Goal: Task Accomplishment & Management: Complete application form

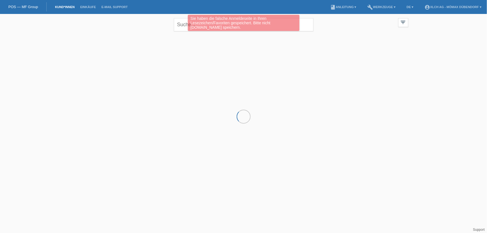
click at [186, 25] on div "Sie haben die falsche Anmeldeseite in Ihren Lesezeichen/Favoriten gespeichert. …" at bounding box center [243, 24] width 292 height 18
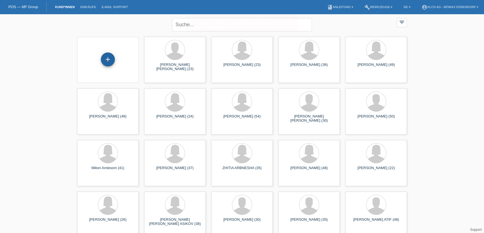
click at [112, 56] on div "+" at bounding box center [107, 59] width 13 height 9
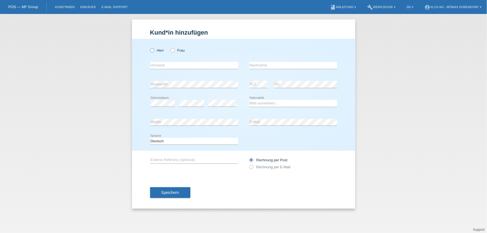
click at [159, 50] on label "Herr" at bounding box center [157, 50] width 14 height 4
click at [154, 50] on input "Herr" at bounding box center [152, 50] width 4 height 4
radio input "true"
click at [178, 51] on label "Frau" at bounding box center [178, 50] width 14 height 4
click at [174, 51] on input "Frau" at bounding box center [173, 50] width 4 height 4
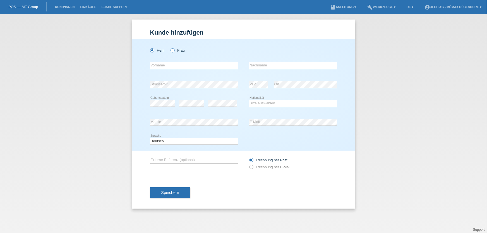
radio input "true"
click at [162, 51] on label "Herr" at bounding box center [157, 50] width 14 height 4
click at [154, 51] on input "Herr" at bounding box center [152, 50] width 4 height 4
radio input "true"
click at [170, 47] on icon at bounding box center [170, 47] width 0 height 0
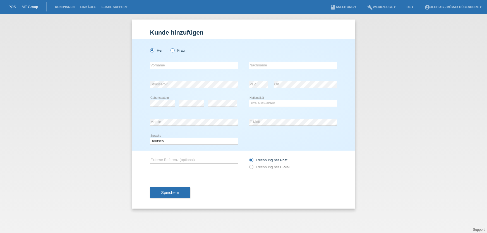
click at [172, 51] on input "Frau" at bounding box center [173, 50] width 4 height 4
radio input "true"
click at [156, 49] on label "Herr" at bounding box center [157, 50] width 14 height 4
click at [154, 49] on input "Herr" at bounding box center [152, 50] width 4 height 4
radio input "true"
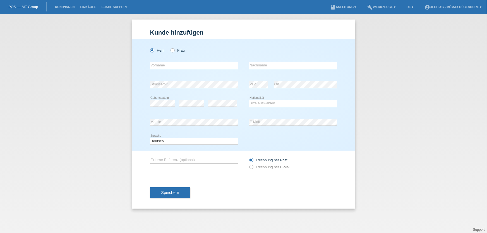
click at [176, 47] on div "Herr Frau" at bounding box center [194, 50] width 88 height 11
click at [170, 47] on icon at bounding box center [170, 47] width 0 height 0
click at [174, 50] on input "Frau" at bounding box center [173, 50] width 4 height 4
radio input "true"
click at [170, 47] on icon at bounding box center [170, 47] width 0 height 0
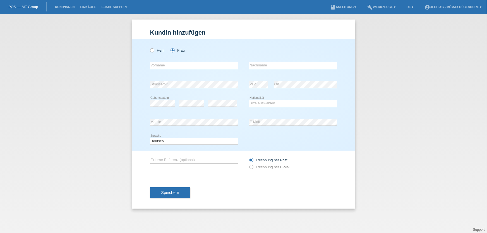
click at [172, 51] on input "Frau" at bounding box center [173, 50] width 4 height 4
click at [146, 50] on div "Herr Frau error Vorname error" at bounding box center [243, 95] width 223 height 112
click at [149, 47] on icon at bounding box center [149, 47] width 0 height 0
click at [154, 51] on input "Herr" at bounding box center [152, 50] width 4 height 4
radio input "true"
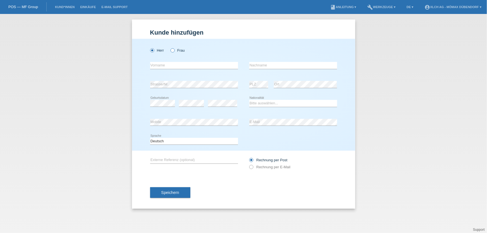
click at [170, 47] on icon at bounding box center [170, 47] width 0 height 0
click at [174, 50] on input "Frau" at bounding box center [173, 50] width 4 height 4
radio input "true"
click at [149, 47] on icon at bounding box center [149, 47] width 0 height 0
click at [153, 51] on input "Herr" at bounding box center [152, 50] width 4 height 4
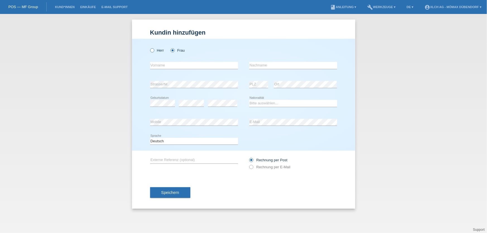
radio input "true"
click at [167, 65] on input "text" at bounding box center [194, 65] width 88 height 7
type input "Olti"
click at [254, 65] on input "Bytyqi" at bounding box center [293, 65] width 88 height 7
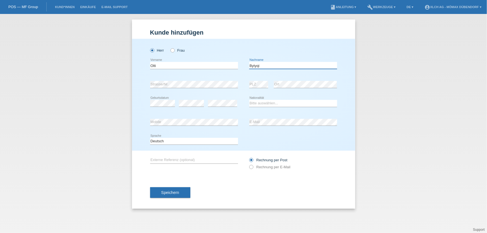
type input "Bytyqi"
click at [258, 104] on select "Bitte auswählen... Schweiz Deutschland Liechtenstein Österreich ------------ Af…" at bounding box center [293, 103] width 88 height 7
click at [249, 100] on select "Bitte auswählen... Schweiz Deutschland Liechtenstein Österreich ------------ Af…" at bounding box center [293, 103] width 88 height 7
click at [262, 107] on icon at bounding box center [293, 107] width 88 height 0
click at [267, 102] on select "Bitte auswählen... Schweiz Deutschland Liechtenstein Österreich ------------ Af…" at bounding box center [293, 103] width 88 height 7
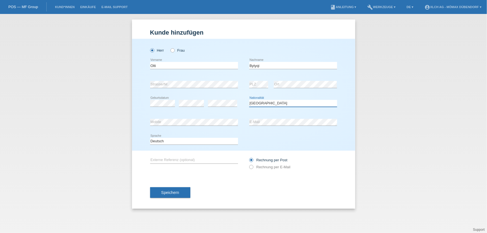
click at [279, 103] on select "Bitte auswählen... Schweiz Deutschland Liechtenstein Österreich ------------ Af…" at bounding box center [293, 103] width 88 height 7
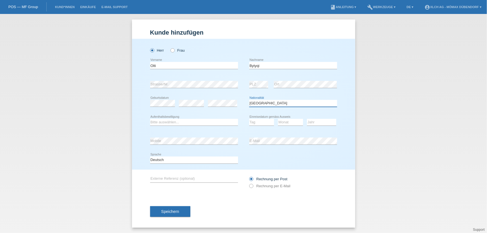
click at [277, 103] on select "Bitte auswählen... Schweiz Deutschland Liechtenstein Österreich ------------ Af…" at bounding box center [293, 103] width 88 height 7
select select "IT"
click at [249, 100] on select "Bitte auswählen... Schweiz Deutschland Liechtenstein Österreich ------------ Af…" at bounding box center [293, 103] width 88 height 7
click at [177, 124] on select "Bitte auswählen... C B B - Flüchtlingsstatus Andere" at bounding box center [194, 122] width 88 height 7
click at [150, 119] on select "Bitte auswählen... C B B - Flüchtlingsstatus Andere" at bounding box center [194, 122] width 88 height 7
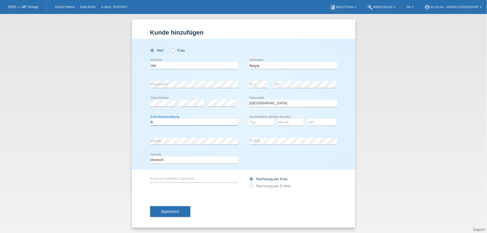
click at [182, 119] on select "Bitte auswählen... C B B - Flüchtlingsstatus Andere" at bounding box center [194, 122] width 88 height 7
select select "C"
click at [150, 119] on select "Bitte auswählen... C B B - Flüchtlingsstatus Andere" at bounding box center [194, 122] width 88 height 7
click at [259, 121] on select "Tag 01 02 03 04 05 06 07 08 09 10 11" at bounding box center [261, 122] width 25 height 7
click at [293, 113] on div "Monat 01 02 03 04 05 06 07 08 09 10 11 12 error" at bounding box center [290, 122] width 25 height 19
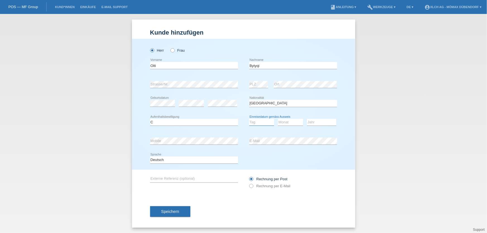
click at [262, 121] on select "Tag 01 02 03 04 05 06 07 08 09 10 11" at bounding box center [261, 122] width 25 height 7
click at [257, 124] on select "Tag 01 02 03 04 05 06 07 08 09 10 11" at bounding box center [261, 122] width 25 height 7
select select "30"
click at [249, 119] on select "Tag 01 02 03 04 05 06 07 08 09 10 11" at bounding box center [261, 122] width 25 height 7
click at [285, 120] on select "Monat 01 02 03 04 05 06 07 08 09 10 11" at bounding box center [290, 122] width 25 height 7
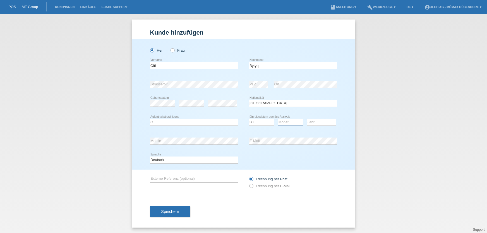
select select "06"
click at [278, 119] on select "Monat 01 02 03 04 05 06 07 08 09 10 11" at bounding box center [290, 122] width 25 height 7
click at [316, 126] on div "Jahr 2025 2024 2023 2022 2021 2020 2019 2018 2017" at bounding box center [321, 122] width 29 height 19
click at [319, 119] on select "Jahr 2025 2024 2023 2022 2021 2020 2019 2018 2017 2016 2015 2014 2013 2012 2011…" at bounding box center [321, 122] width 29 height 7
select select "2020"
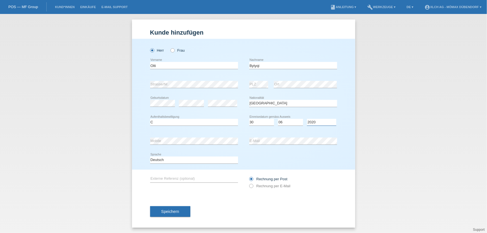
click at [307, 119] on select "Jahr 2025 2024 2023 2022 2021 2020 2019 2018 2017 2016 2015 2014 2013 2012 2011…" at bounding box center [321, 122] width 29 height 7
click at [254, 185] on label "Rechnung per E-Mail" at bounding box center [269, 186] width 41 height 4
click at [253, 185] on input "Rechnung per E-Mail" at bounding box center [251, 187] width 4 height 7
radio input "true"
click at [258, 178] on label "Rechnung per Post" at bounding box center [268, 179] width 38 height 4
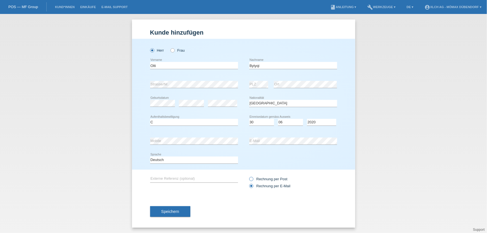
click at [253, 178] on input "Rechnung per Post" at bounding box center [251, 180] width 4 height 7
radio input "true"
click at [258, 185] on label "Rechnung per E-Mail" at bounding box center [269, 186] width 41 height 4
click at [253, 185] on input "Rechnung per E-Mail" at bounding box center [251, 187] width 4 height 7
radio input "true"
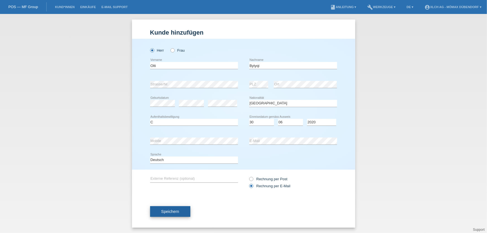
click at [174, 209] on button "Speichern" at bounding box center [170, 211] width 40 height 11
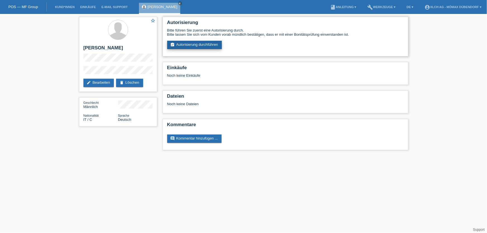
click at [206, 47] on link "assignment_turned_in Autorisierung durchführen" at bounding box center [194, 45] width 55 height 8
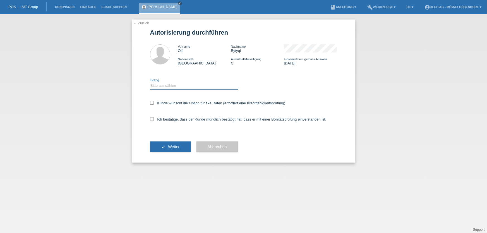
click at [161, 88] on select "Bitte auswählen CHF 1.00 - CHF 499.00 CHF 500.00 - CHF 1'999.00 CHF 2'000.00 - …" at bounding box center [194, 85] width 88 height 7
select select "3"
click at [150, 82] on select "Bitte auswählen CHF 1.00 - CHF 499.00 CHF 500.00 - CHF 1'999.00 CHF 2'000.00 - …" at bounding box center [194, 85] width 88 height 7
click at [172, 104] on label "Kunde wünscht die Option für fixe Raten (erfordert eine Kreditfähigkeitsprüfung)" at bounding box center [217, 103] width 135 height 4
click at [154, 104] on input "Kunde wünscht die Option für fixe Raten (erfordert eine Kreditfähigkeitsprüfung)" at bounding box center [152, 103] width 4 height 4
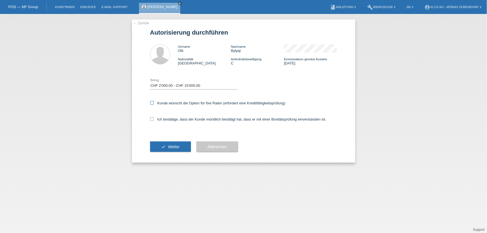
checkbox input "true"
click at [168, 118] on label "Ich bestätige, dass der Kunde mündlich bestätigt hat, dass er mit einer Bonität…" at bounding box center [238, 119] width 177 height 4
click at [154, 118] on input "Ich bestätige, dass der Kunde mündlich bestätigt hat, dass er mit einer Bonität…" at bounding box center [152, 119] width 4 height 4
checkbox input "true"
click at [174, 145] on span "Weiter" at bounding box center [173, 147] width 11 height 4
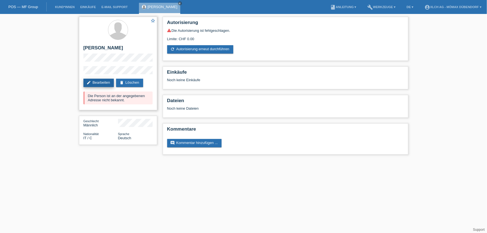
click at [96, 81] on link "edit Bearbeiten" at bounding box center [99, 83] width 31 height 8
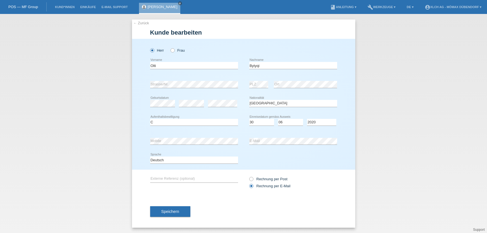
select select "IT"
select select "C"
select select "30"
select select "06"
select select "2020"
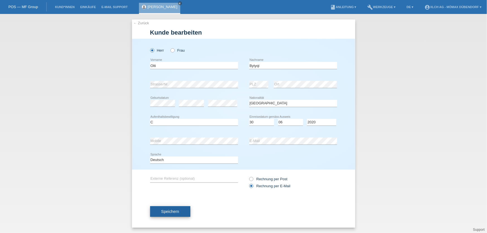
click at [176, 212] on span "Speichern" at bounding box center [170, 212] width 18 height 4
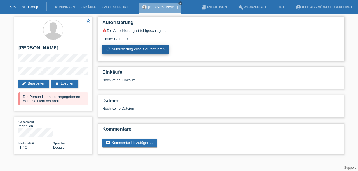
click at [135, 49] on link "refresh Autorisierung erneut durchführen" at bounding box center [135, 49] width 66 height 8
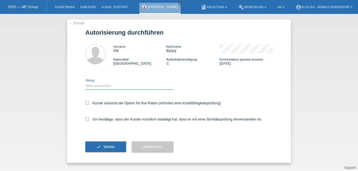
click at [110, 89] on select "Bitte auswählen CHF 1.00 - CHF 499.00 CHF 500.00 - CHF 1'999.00 CHF 2'000.00 - …" at bounding box center [129, 86] width 88 height 7
select select "3"
click at [85, 83] on select "Bitte auswählen CHF 1.00 - CHF 499.00 CHF 500.00 - CHF 1'999.00 CHF 2'000.00 - …" at bounding box center [129, 86] width 88 height 7
click at [107, 105] on label "Kunde wünscht die Option für fixe Raten (erfordert eine Kreditfähigkeitsprüfung)" at bounding box center [152, 103] width 135 height 4
click at [89, 105] on input "Kunde wünscht die Option für fixe Raten (erfordert eine Kreditfähigkeitsprüfung)" at bounding box center [87, 103] width 4 height 4
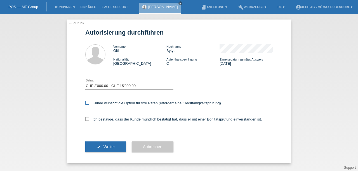
checkbox input "true"
click at [106, 119] on label "Ich bestätige, dass der Kunde mündlich bestätigt hat, dass er mit einer Bonität…" at bounding box center [173, 119] width 177 height 4
click at [89, 119] on input "Ich bestätige, dass der Kunde mündlich bestätigt hat, dass er mit einer Bonität…" at bounding box center [87, 119] width 4 height 4
checkbox input "true"
click at [106, 147] on span "Weiter" at bounding box center [108, 147] width 11 height 4
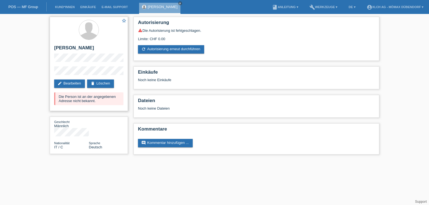
click at [94, 100] on div "Die Person ist an der angegebenen Adresse nicht bekannt." at bounding box center [88, 98] width 69 height 13
click at [96, 101] on div "Die Person ist an der angegebenen Adresse nicht bekannt." at bounding box center [88, 98] width 69 height 13
click at [70, 85] on link "edit Bearbeiten" at bounding box center [69, 84] width 31 height 8
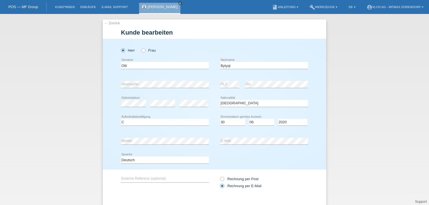
select select "IT"
select select "C"
select select "30"
select select "06"
select select "2020"
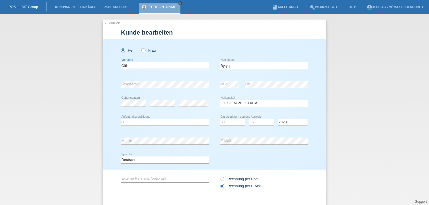
click at [132, 67] on input "Olti" at bounding box center [165, 65] width 88 height 7
click at [234, 68] on input "Bytyqi" at bounding box center [264, 65] width 88 height 7
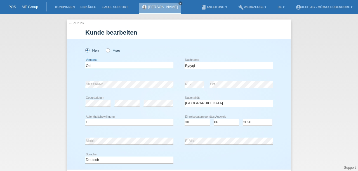
click at [91, 66] on input "Olti" at bounding box center [129, 65] width 88 height 7
click at [216, 66] on input "Bytyqi" at bounding box center [228, 65] width 88 height 7
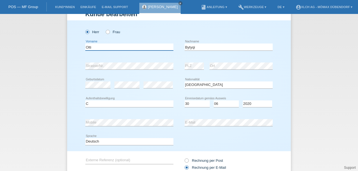
click at [111, 46] on input "Olti" at bounding box center [129, 47] width 88 height 7
type input "[PERSON_NAME]"
click at [132, 104] on select "Bitte auswählen... C B B - Flüchtlingsstatus Andere" at bounding box center [129, 104] width 88 height 7
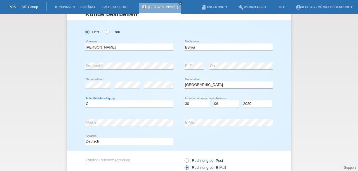
select select "B"
click at [85, 101] on select "Bitte auswählen... C B B - Flüchtlingsstatus Andere" at bounding box center [129, 104] width 88 height 7
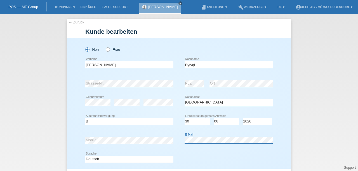
scroll to position [0, 0]
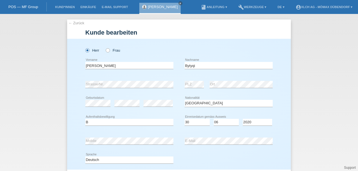
click at [134, 112] on div "error" at bounding box center [126, 103] width 25 height 19
click at [192, 124] on select "Tag 01 02 03 04 05 06 07 08 09 10 11" at bounding box center [196, 122] width 25 height 7
select select "24"
click at [184, 119] on select "Tag 01 02 03 04 05 06 07 08 09 10 11" at bounding box center [196, 122] width 25 height 7
click at [222, 125] on select "Monat 01 02 03 04 05 06 07 08 09 10 11" at bounding box center [225, 122] width 25 height 7
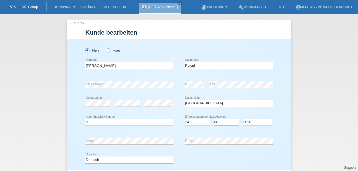
click at [213, 119] on select "Monat 01 02 03 04 05 06 07 08 09 10 11" at bounding box center [225, 122] width 25 height 7
click at [253, 118] on div "Jahr 2025 2024 2023 2022 2021 2020 2019 2018 2017" at bounding box center [256, 122] width 29 height 19
click at [253, 120] on select "Jahr 2025 2024 2023 2022 2021 2020 2019 2018 2017 2016 2015 2014 2013 2012 2011…" at bounding box center [256, 122] width 29 height 7
select select "2018"
click at [242, 119] on select "Jahr 2025 2024 2023 2022 2021 2020 2019 2018 2017 2016 2015 2014 2013 2012 2011…" at bounding box center [256, 122] width 29 height 7
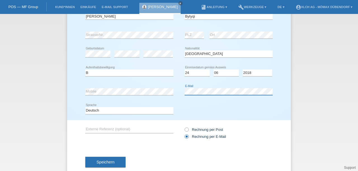
scroll to position [62, 0]
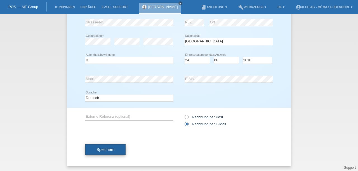
click at [105, 151] on span "Speichern" at bounding box center [105, 149] width 18 height 4
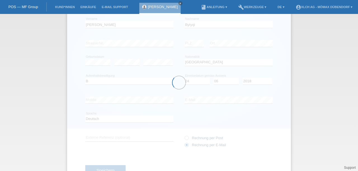
scroll to position [6, 0]
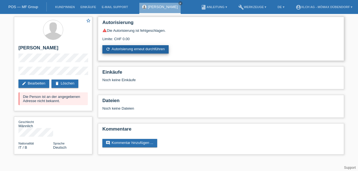
click at [134, 50] on link "refresh Autorisierung erneut durchführen" at bounding box center [135, 49] width 66 height 8
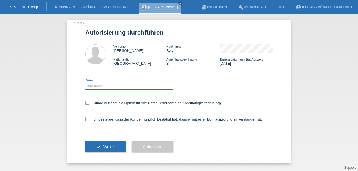
click at [100, 87] on select "Bitte auswählen CHF 1.00 - CHF 499.00 CHF 500.00 - CHF 1'999.00 CHF 2'000.00 - …" at bounding box center [129, 86] width 88 height 7
select select "3"
click at [85, 83] on select "Bitte auswählen CHF 1.00 - CHF 499.00 CHF 500.00 - CHF 1'999.00 CHF 2'000.00 - …" at bounding box center [129, 86] width 88 height 7
click at [109, 103] on label "Kunde wünscht die Option für fixe Raten (erfordert eine Kreditfähigkeitsprüfung)" at bounding box center [152, 103] width 135 height 4
click at [89, 103] on input "Kunde wünscht die Option für fixe Raten (erfordert eine Kreditfähigkeitsprüfung)" at bounding box center [87, 103] width 4 height 4
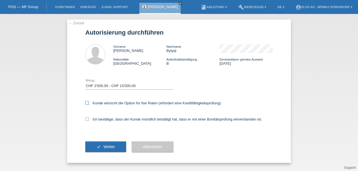
checkbox input "true"
click div "Ich bestätige, dass der Kunde mündlich bestätigt hat, dass er mit einer Bonität…"
click label "Ich bestätige, dass der Kunde mündlich bestätigt hat, dass er mit einer Bonität…"
click input "Ich bestätige, dass der Kunde mündlich bestätigt hat, dass er mit einer Bonität…"
checkbox input "true"
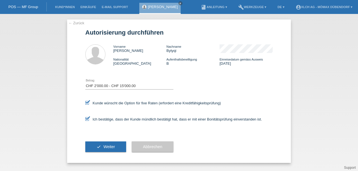
click button "check Weiter"
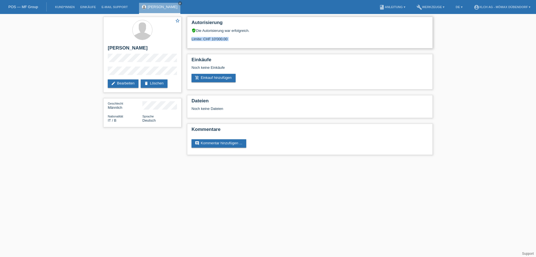
drag, startPoint x: 219, startPoint y: 39, endPoint x: 201, endPoint y: 45, distance: 18.7
click at [201, 45] on div "Autorisierung verified_user Die Autorisierung war erfolgreich. Limite: CHF 10'0…" at bounding box center [310, 33] width 246 height 32
click at [227, 39] on div "Limite: CHF 10'000.00" at bounding box center [310, 37] width 237 height 8
drag, startPoint x: 226, startPoint y: 39, endPoint x: 191, endPoint y: 23, distance: 39.0
click at [191, 23] on div "Autorisierung verified_user Die Autorisierung war erfolgreich. Limite: CHF 10'0…" at bounding box center [310, 33] width 246 height 32
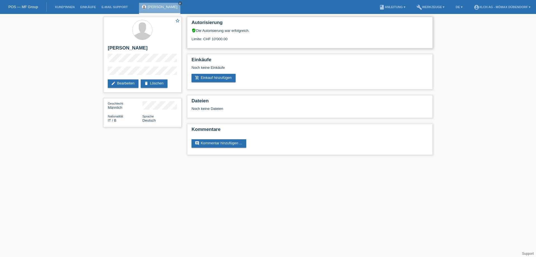
click at [238, 38] on div "Limite: CHF 10'000.00" at bounding box center [310, 37] width 237 height 8
click at [209, 76] on link "add_shopping_cart Einkauf hinzufügen" at bounding box center [214, 78] width 44 height 8
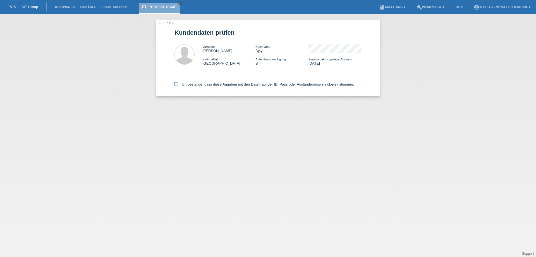
click at [188, 84] on label "Ich bestätige, dass diese Angaben mit den Daten auf der ID, Pass oder Ausländer…" at bounding box center [265, 84] width 180 height 4
click at [178, 84] on input "Ich bestätige, dass diese Angaben mit den Daten auf der ID, Pass oder Ausländer…" at bounding box center [177, 84] width 4 height 4
checkbox input "true"
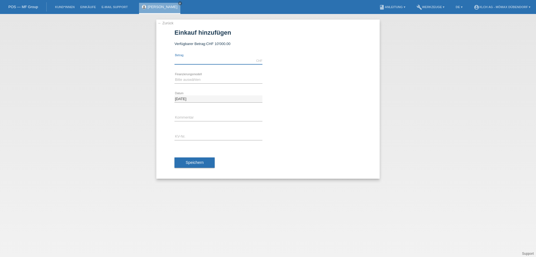
click at [198, 63] on input "text" at bounding box center [219, 60] width 88 height 7
type input "1259.10"
click at [193, 80] on select "Bitte auswählen Kauf auf Rechnung mit Teilzahlungsoption Fixe Raten - Zinsübern…" at bounding box center [219, 79] width 88 height 7
select select "113"
click at [175, 76] on select "Bitte auswählen Kauf auf Rechnung mit Teilzahlungsoption Fixe Raten - Zinsübern…" at bounding box center [219, 79] width 88 height 7
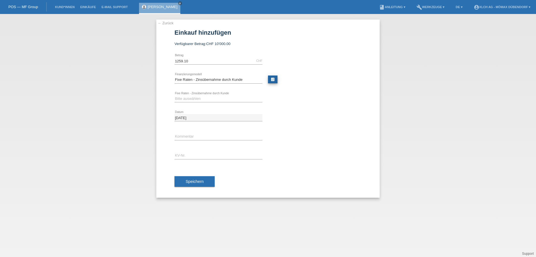
click at [275, 77] on link "calculate" at bounding box center [272, 79] width 9 height 8
type input "1259.10"
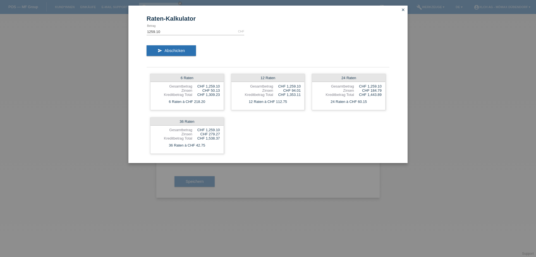
drag, startPoint x: 210, startPoint y: 90, endPoint x: 225, endPoint y: 89, distance: 15.1
click at [225, 89] on div "6 Raten Gesamtbetrag CHF 1,259.10 Zinsen CHF 50.13 Kreditbetrag Total CHF 1,309…" at bounding box center [268, 113] width 243 height 87
click at [218, 98] on div "6 Raten à CHF 218.20" at bounding box center [187, 101] width 73 height 7
drag, startPoint x: 202, startPoint y: 104, endPoint x: 166, endPoint y: 103, distance: 35.8
click at [166, 103] on div "6 Raten à CHF 218.20" at bounding box center [187, 101] width 73 height 7
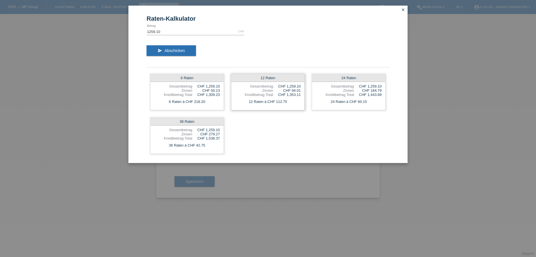
click at [262, 78] on div "12 Raten" at bounding box center [268, 78] width 73 height 8
drag, startPoint x: 194, startPoint y: 120, endPoint x: 171, endPoint y: 122, distance: 23.4
click at [171, 122] on div "36 Raten" at bounding box center [187, 122] width 73 height 8
click at [192, 121] on div "36 Raten" at bounding box center [187, 122] width 73 height 8
click at [279, 103] on div "12 Raten à CHF 112.75" at bounding box center [268, 101] width 73 height 7
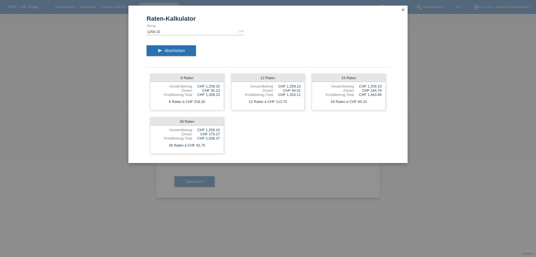
click at [403, 9] on icon "close" at bounding box center [403, 10] width 4 height 4
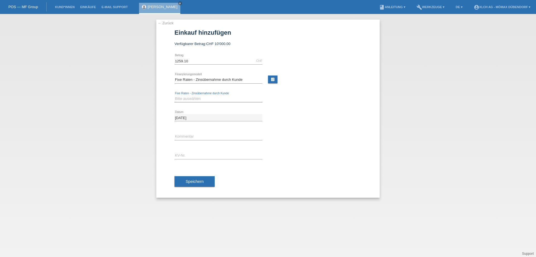
click at [210, 97] on select "Bitte auswählen 6 Raten 12 Raten 24 Raten 36 Raten" at bounding box center [219, 98] width 88 height 7
select select "325"
click at [175, 95] on select "Bitte auswählen 6 Raten 12 Raten 24 Raten 36 Raten" at bounding box center [219, 98] width 88 height 7
click at [191, 118] on input "[DATE]" at bounding box center [219, 117] width 88 height 7
click at [187, 134] on input "text" at bounding box center [219, 136] width 88 height 7
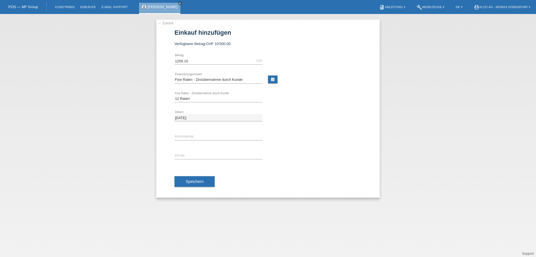
click at [167, 24] on link "← Zurück" at bounding box center [166, 23] width 16 height 4
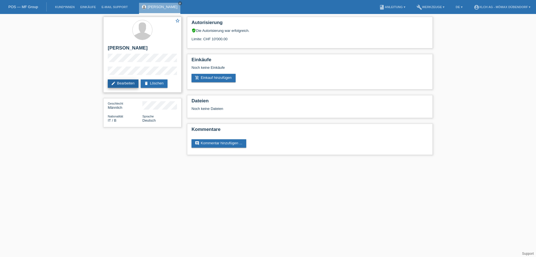
click at [126, 85] on link "edit Bearbeiten" at bounding box center [123, 83] width 31 height 8
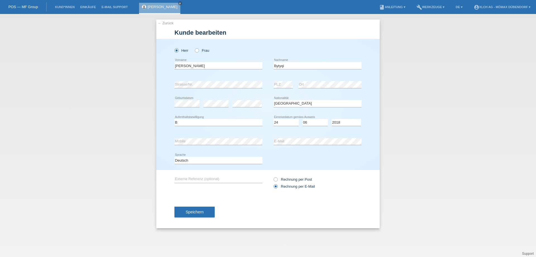
select select "IT"
select select "B"
select select "24"
select select "06"
select select "2018"
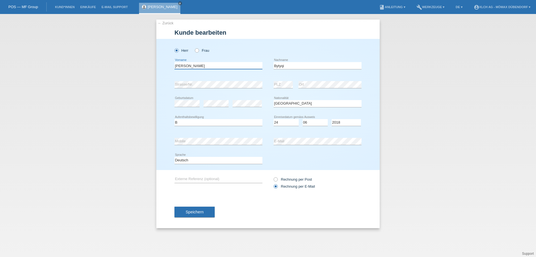
click at [180, 66] on input "[PERSON_NAME]" at bounding box center [219, 65] width 88 height 7
click at [285, 64] on input "Bytyqi" at bounding box center [318, 65] width 88 height 7
click at [170, 24] on link "← Zurück" at bounding box center [166, 23] width 16 height 4
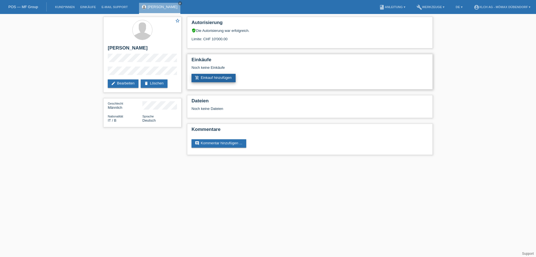
click at [215, 76] on link "add_shopping_cart Einkauf hinzufügen" at bounding box center [214, 78] width 44 height 8
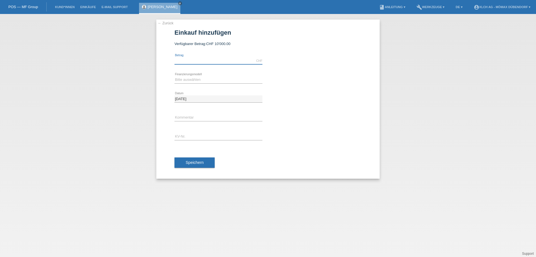
click at [201, 62] on input "text" at bounding box center [219, 60] width 88 height 7
paste input "DDNEDT"
type input "DDNEDT"
type input "1259.10"
click at [192, 81] on select "Bitte auswählen Kauf auf Rechnung mit Teilzahlungsoption Fixe Raten - Zinsübern…" at bounding box center [219, 79] width 88 height 7
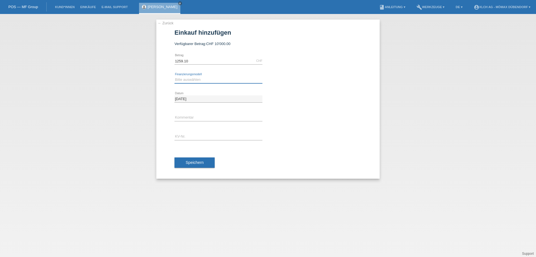
select select "113"
click at [175, 76] on select "Bitte auswählen Kauf auf Rechnung mit Teilzahlungsoption Fixe Raten - Zinsübern…" at bounding box center [219, 79] width 88 height 7
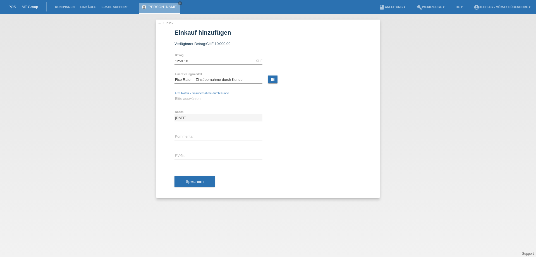
click at [193, 99] on select "Bitte auswählen 6 Raten 12 Raten 24 Raten 36 Raten" at bounding box center [219, 98] width 88 height 7
select select "325"
click at [175, 95] on select "Bitte auswählen 6 Raten 12 Raten 24 Raten 36 Raten" at bounding box center [219, 98] width 88 height 7
click at [181, 131] on div "error Kommentar" at bounding box center [219, 136] width 88 height 19
click at [183, 137] on input "text" at bounding box center [219, 136] width 88 height 7
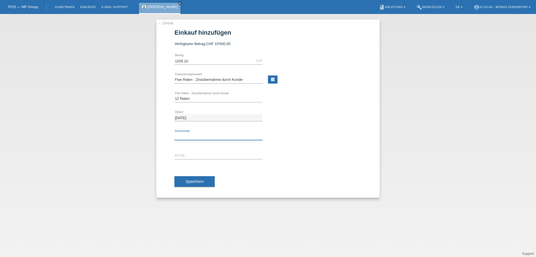
paste input "DDNEDT"
type input "DDNEDT"
click at [189, 154] on input "text" at bounding box center [219, 155] width 88 height 7
paste input "DDNEDT"
type input "DDNEDT"
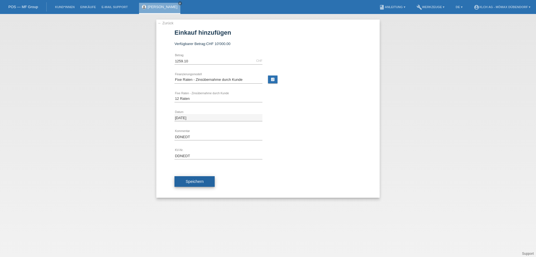
click at [195, 178] on button "Speichern" at bounding box center [195, 181] width 40 height 11
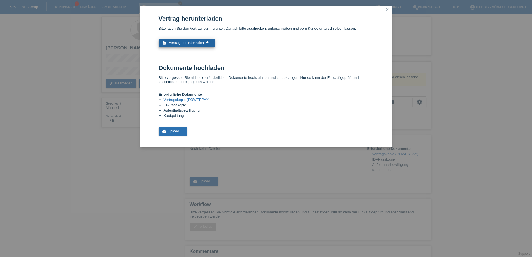
click at [181, 39] on link "description Vertrag herunterladen get_app" at bounding box center [187, 43] width 56 height 8
click at [176, 130] on link "cloud_upload Upload ..." at bounding box center [173, 131] width 29 height 8
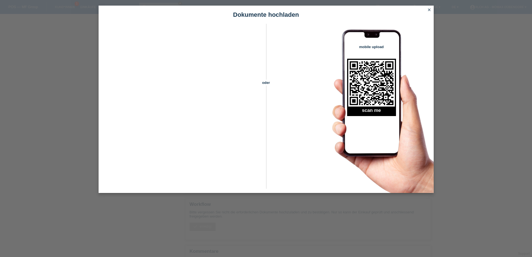
click at [428, 9] on icon "close" at bounding box center [429, 10] width 4 height 4
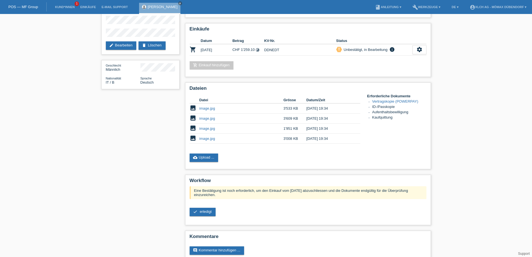
scroll to position [49, 0]
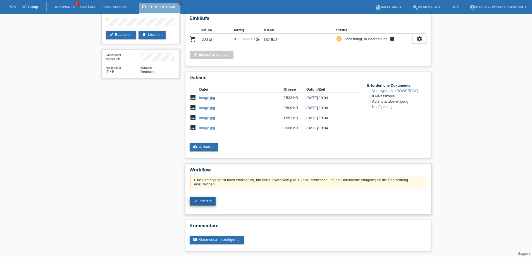
click at [211, 202] on span "erledigt" at bounding box center [206, 201] width 12 height 4
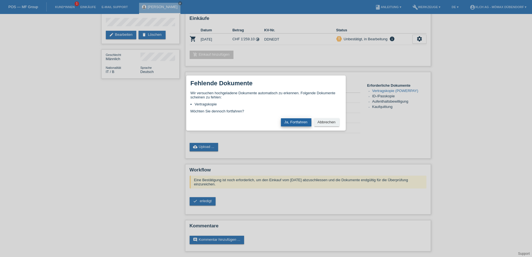
click at [296, 120] on button "Ja, Fortfahren" at bounding box center [296, 122] width 30 height 8
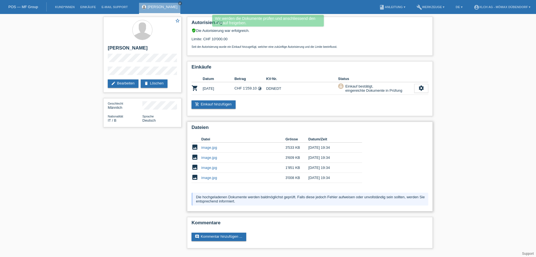
click at [208, 148] on link "image.jpg" at bounding box center [209, 147] width 16 height 4
click at [210, 156] on link "image.jpg" at bounding box center [209, 157] width 16 height 4
click at [208, 168] on link "image.jpg" at bounding box center [209, 167] width 16 height 4
click at [214, 179] on link "image.jpg" at bounding box center [209, 177] width 16 height 4
click at [249, 87] on td "CHF 1'259.10 timelapse" at bounding box center [251, 88] width 32 height 13
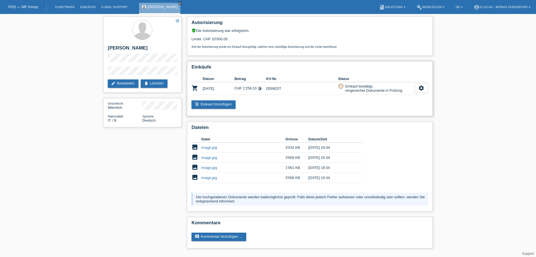
click at [249, 87] on td "CHF 1'259.10 timelapse" at bounding box center [251, 88] width 32 height 13
click at [252, 90] on td "CHF 1'259.10 timelapse" at bounding box center [251, 88] width 32 height 13
drag, startPoint x: 257, startPoint y: 88, endPoint x: 235, endPoint y: 87, distance: 21.5
click at [235, 87] on td "CHF 1'259.10 timelapse" at bounding box center [251, 88] width 32 height 13
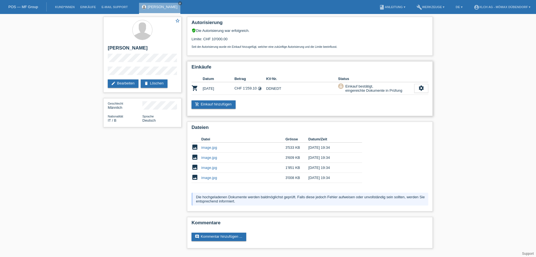
copy td "CHF 1'259.10"
click at [277, 88] on td "DDNEDT" at bounding box center [302, 88] width 72 height 13
copy td "DDNEDT"
click at [210, 177] on link "image.jpg" at bounding box center [209, 177] width 16 height 4
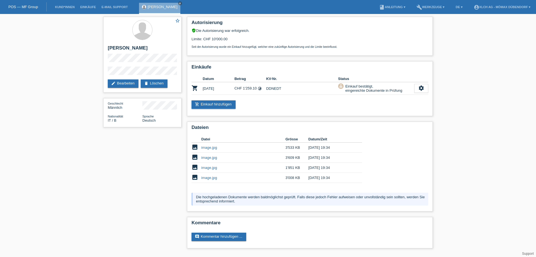
click at [24, 8] on link "POS — MF Group" at bounding box center [23, 7] width 30 height 4
